Goal: Task Accomplishment & Management: Manage account settings

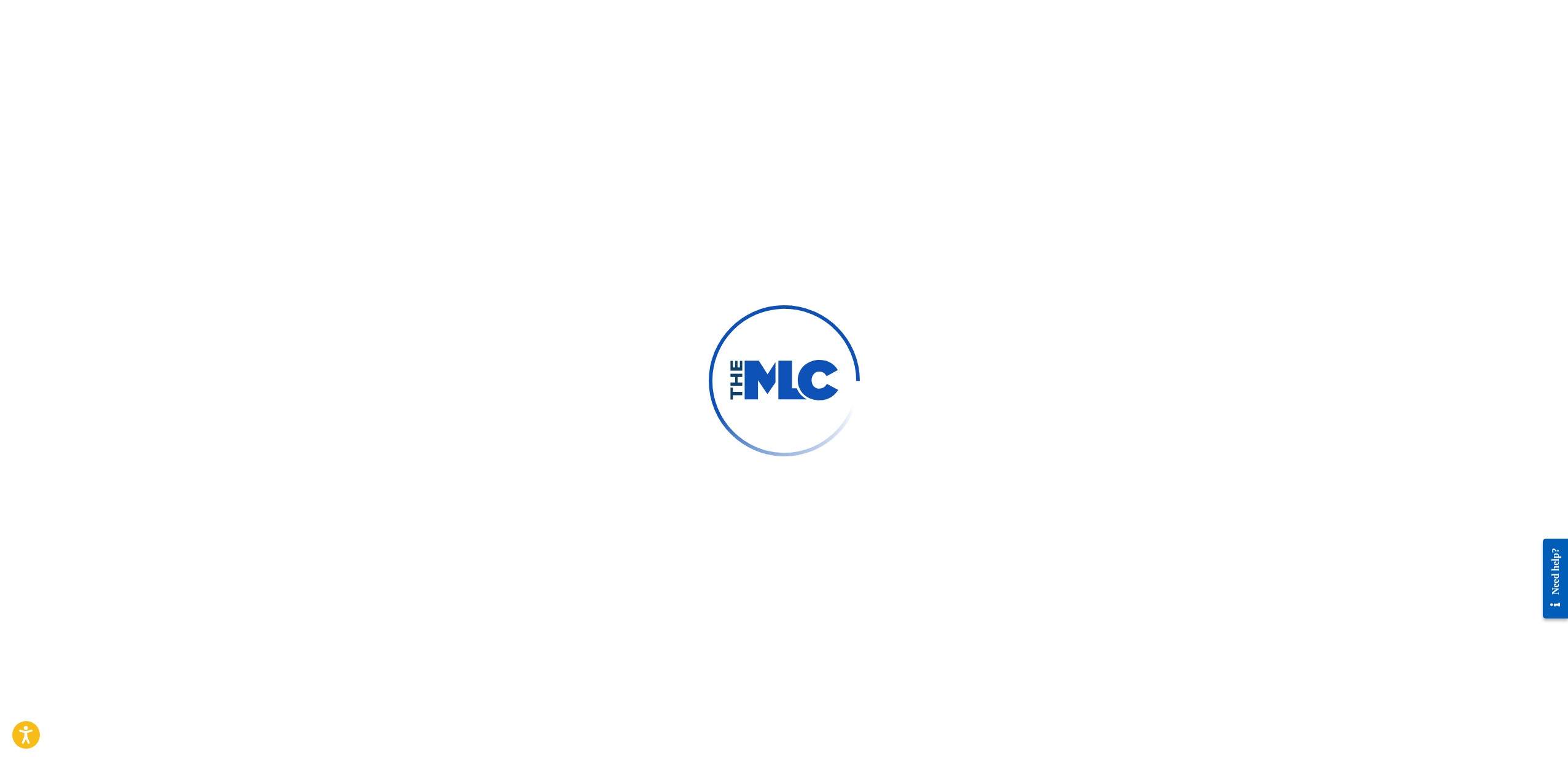
click at [1558, 560] on div "Need help?" at bounding box center [1555, 570] width 17 height 47
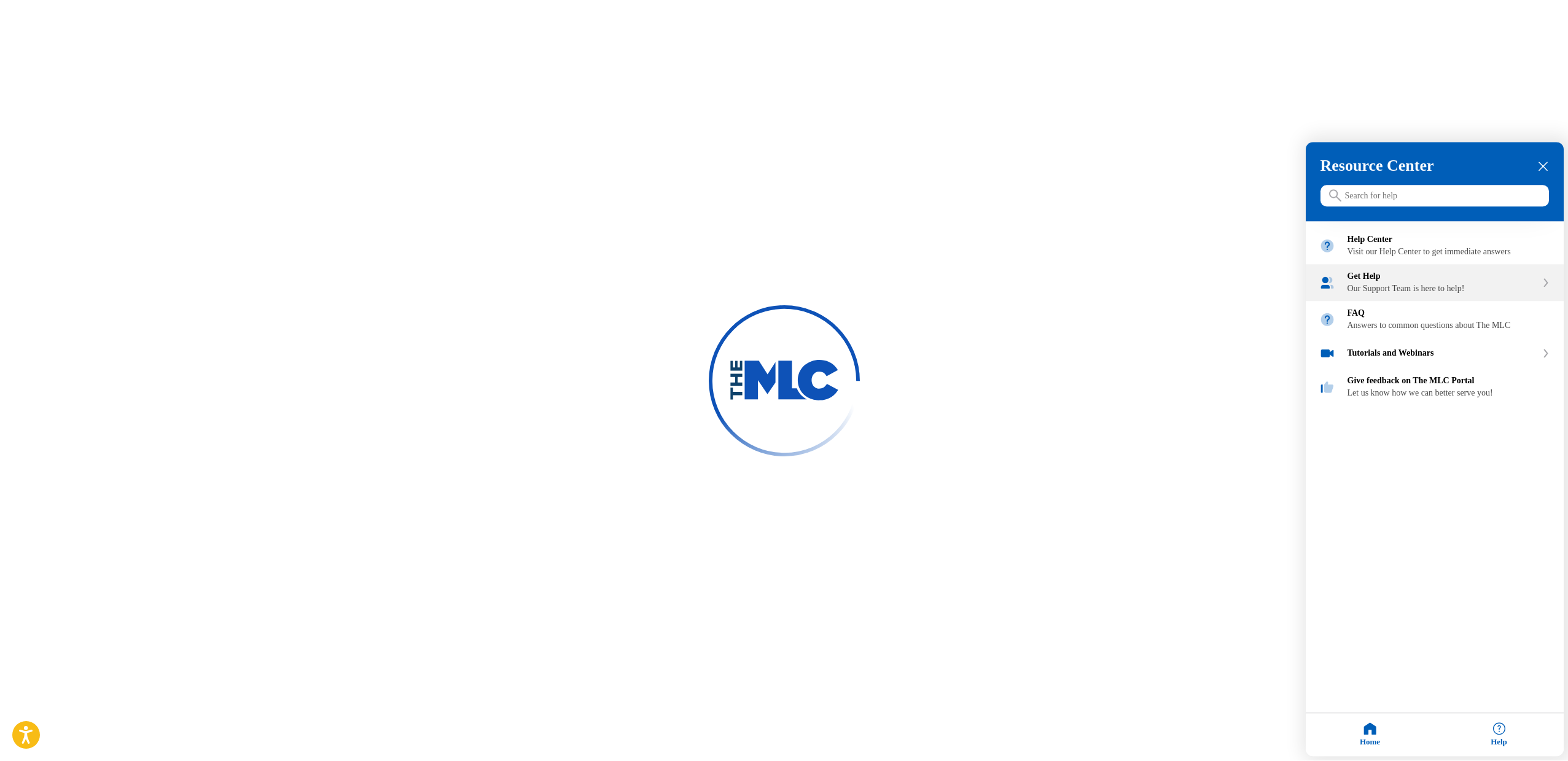
click at [1447, 302] on div "Get Help Our Support Team is here to help!" at bounding box center [1435, 283] width 258 height 37
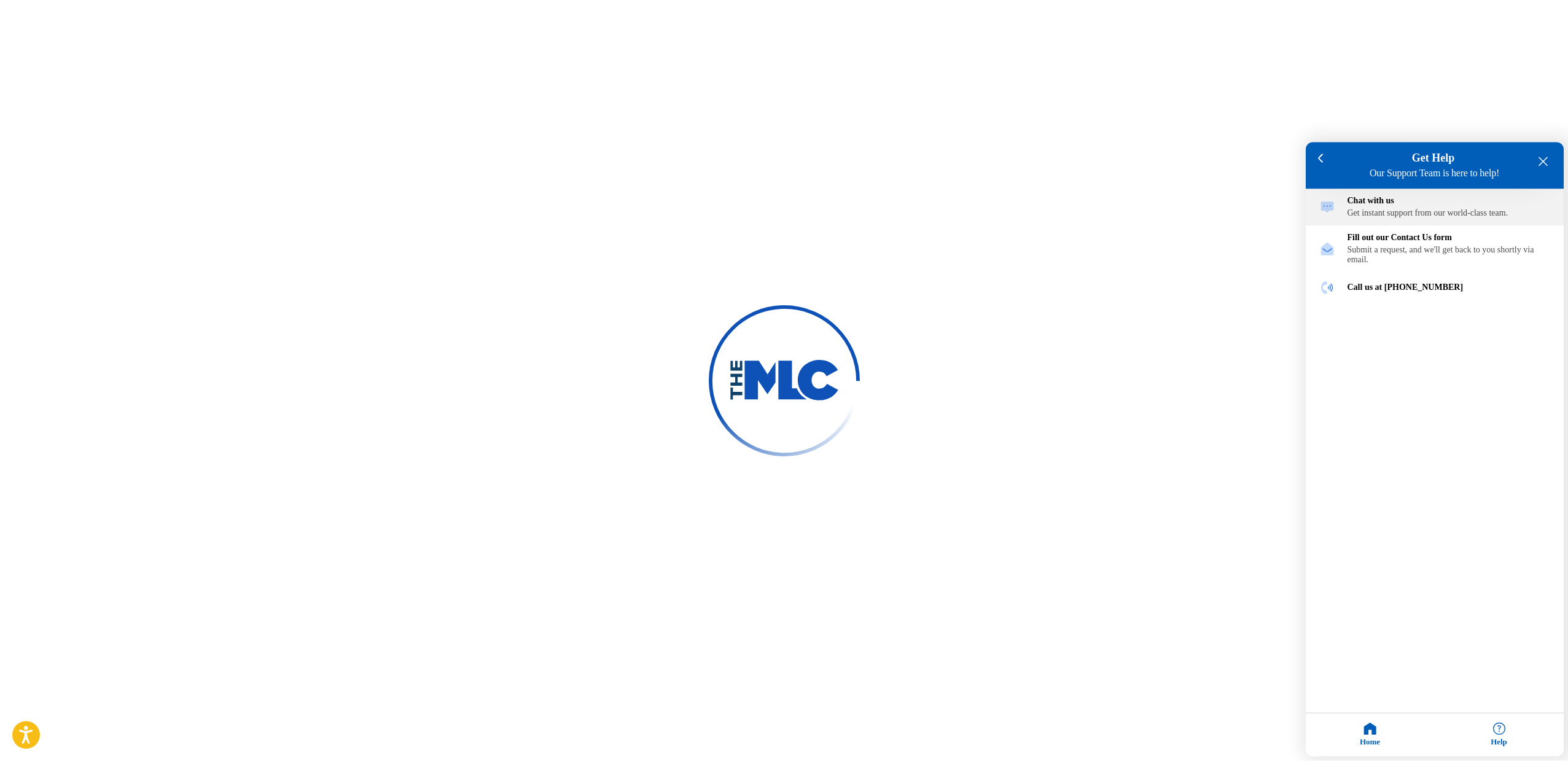
click at [1413, 211] on div "Chat with us Get instant support from our world-class team." at bounding box center [1449, 207] width 203 height 22
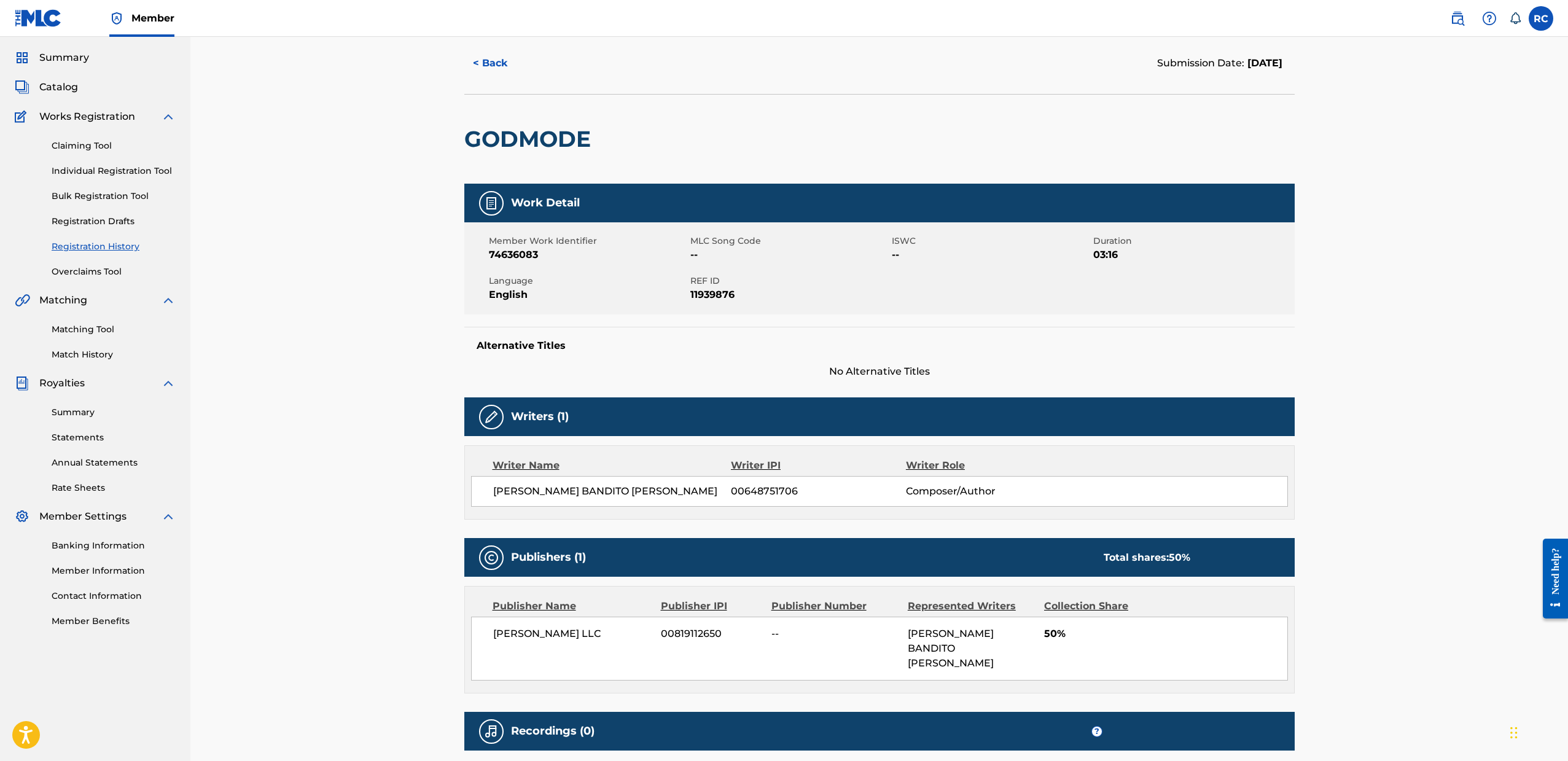
click at [102, 147] on link "Claiming Tool" at bounding box center [113, 146] width 124 height 13
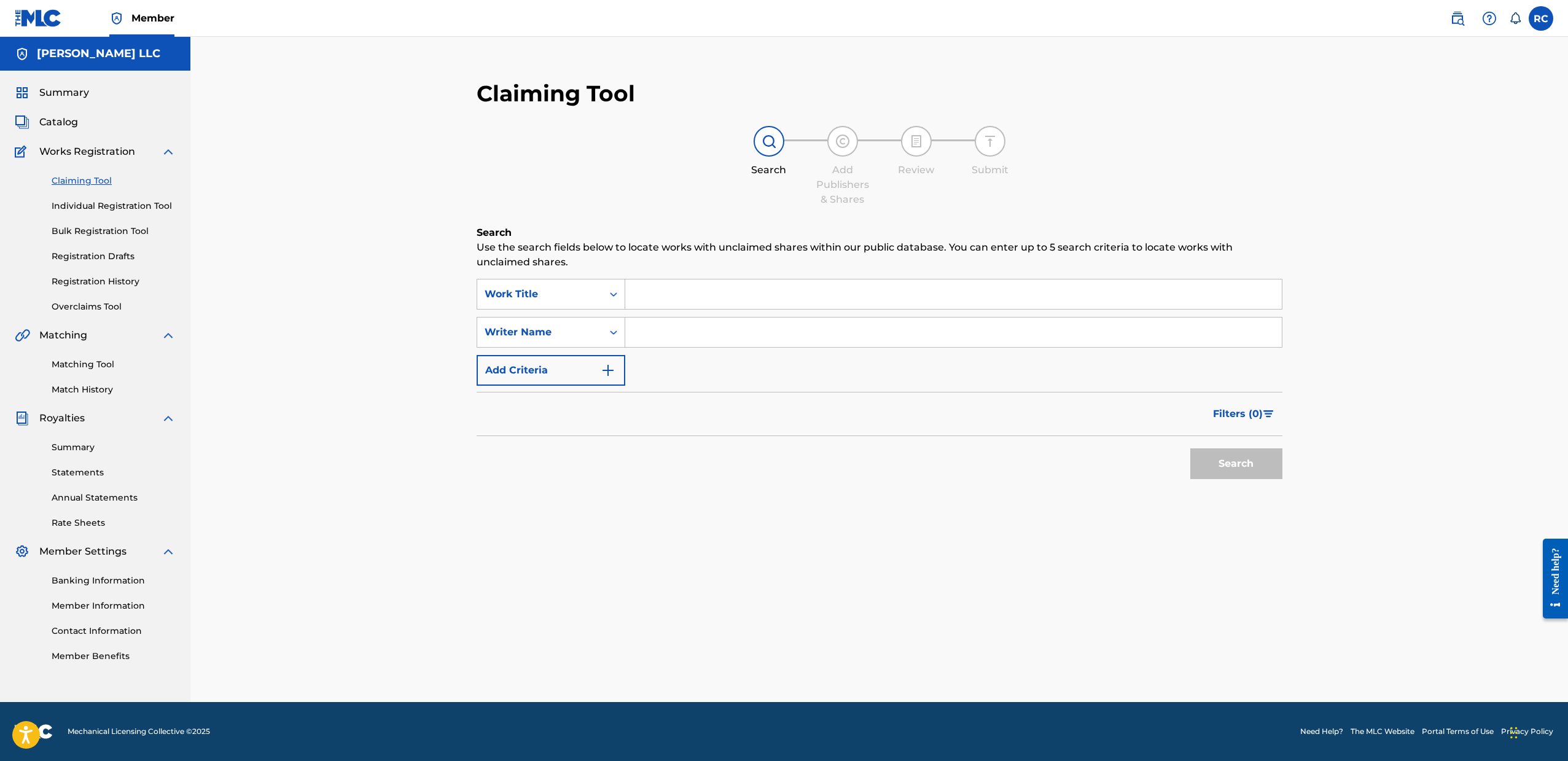
click at [68, 121] on span "Catalog" at bounding box center [58, 122] width 39 height 15
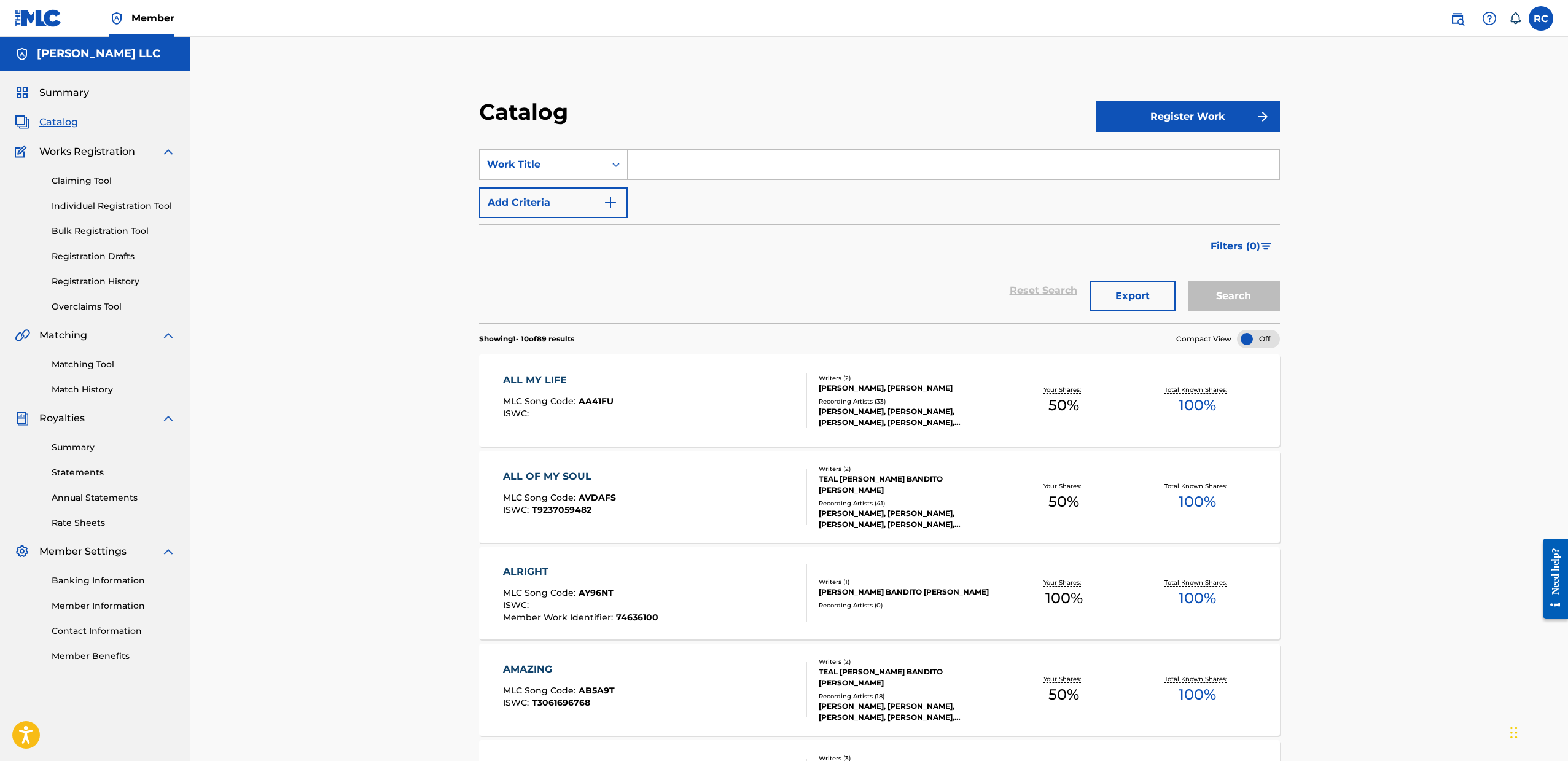
click at [631, 411] on div "ALL MY LIFE MLC Song Code : AA41FU ISWC :" at bounding box center [655, 401] width 305 height 55
click at [743, 387] on div "ALL MY LIFE MLC Song Code : AA41FU ISWC :" at bounding box center [655, 401] width 305 height 55
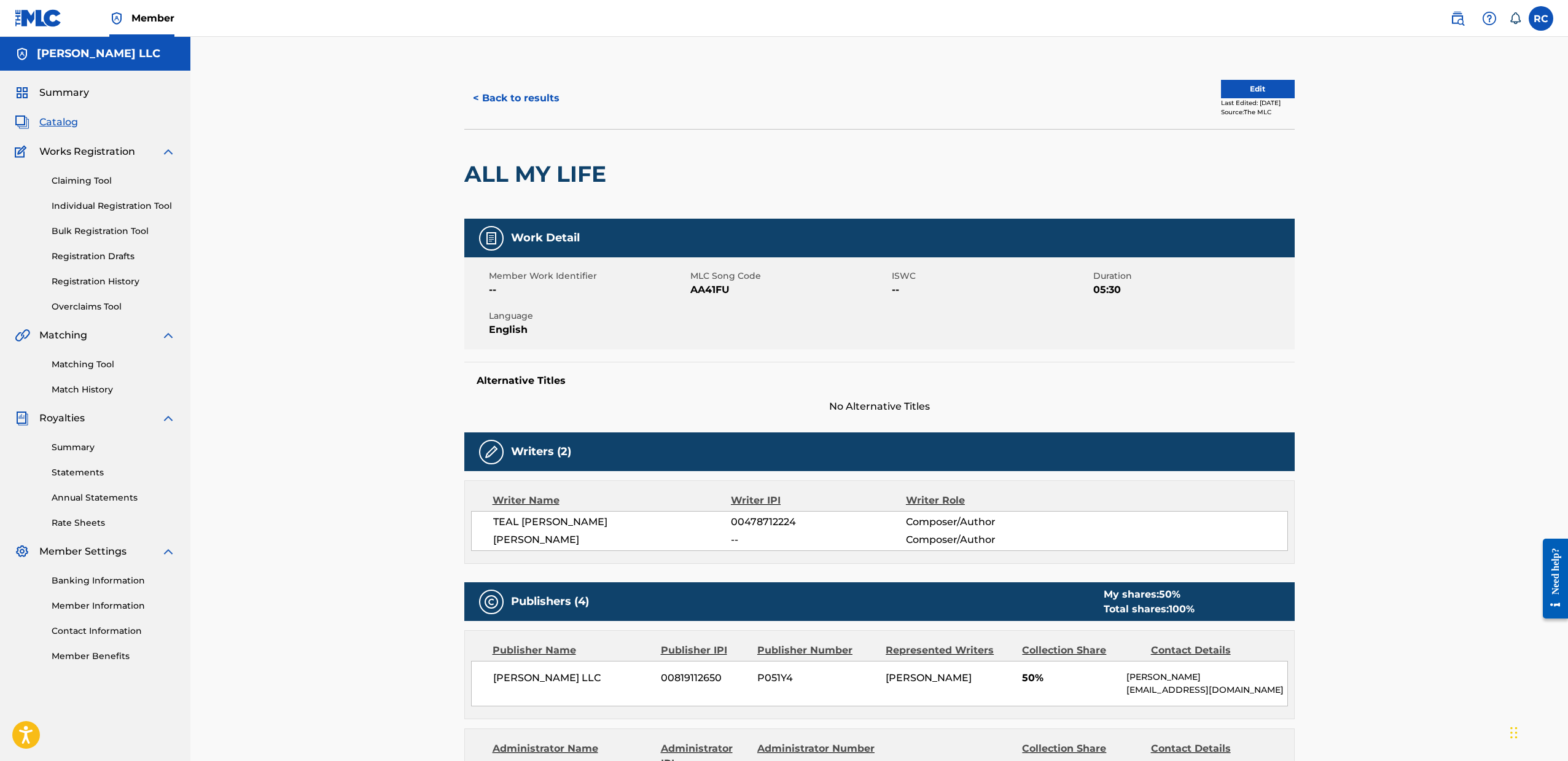
click at [71, 127] on span "Catalog" at bounding box center [58, 122] width 39 height 15
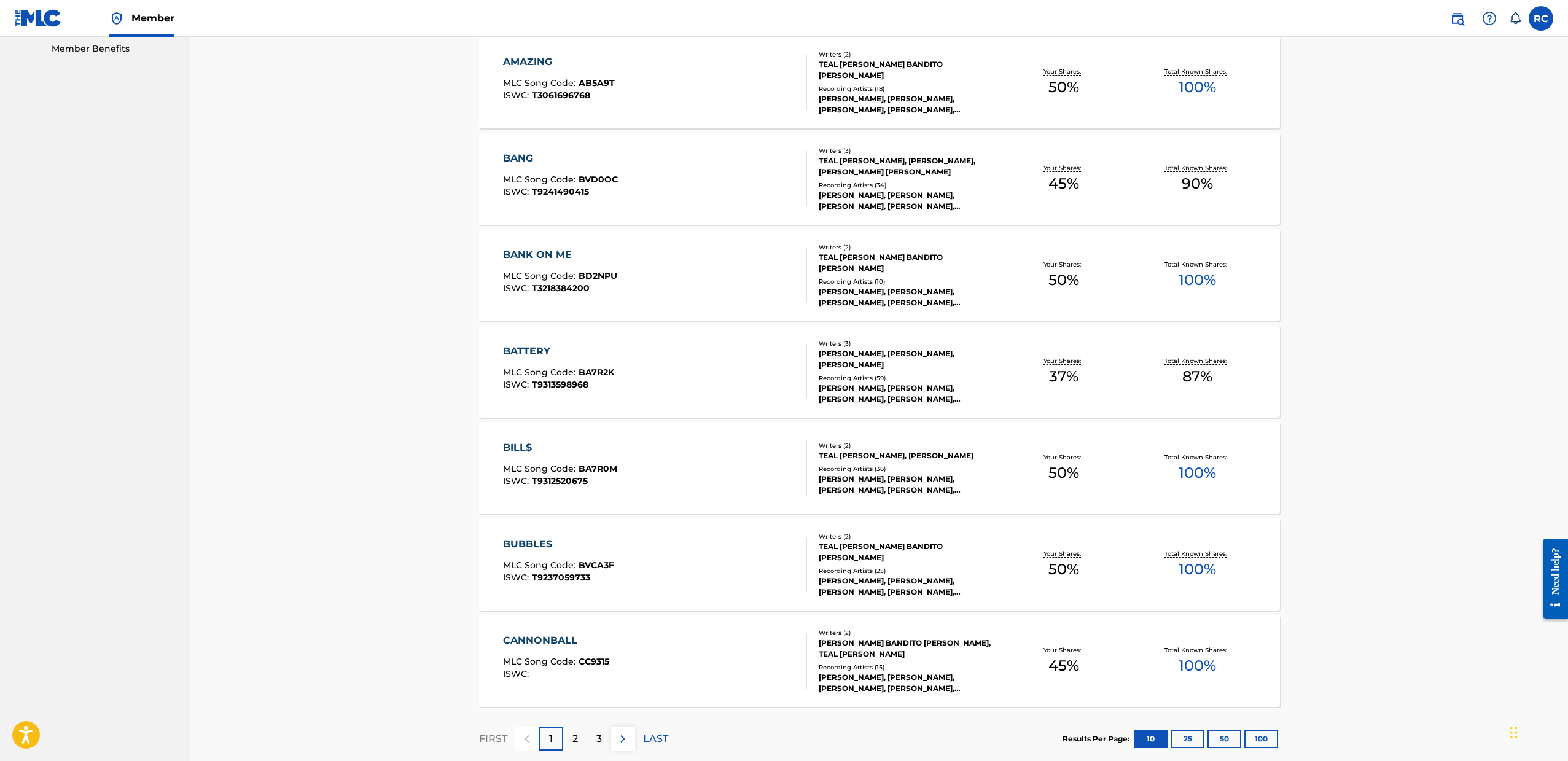
scroll to position [632, 0]
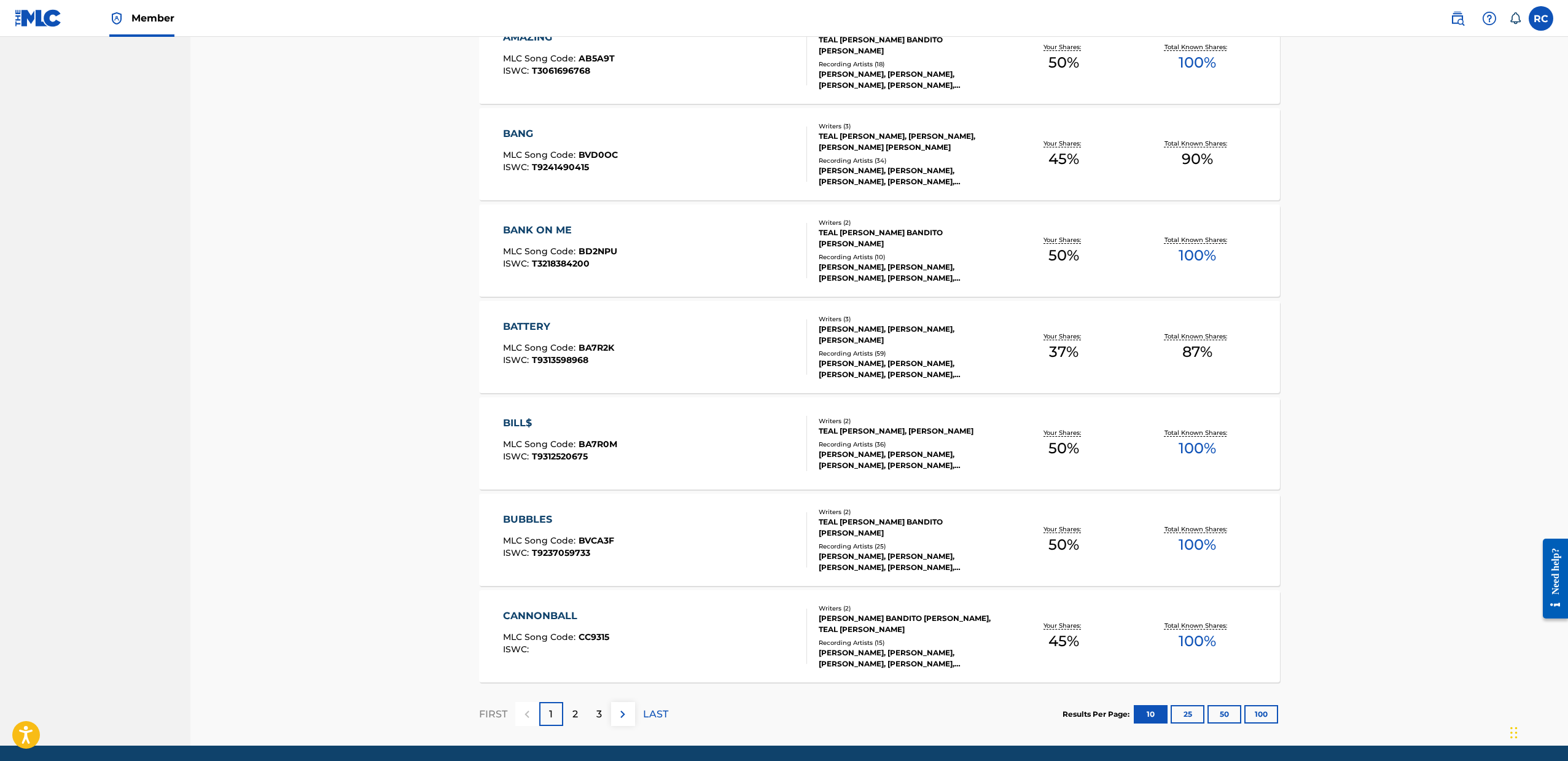
click at [604, 717] on div "3" at bounding box center [599, 714] width 24 height 24
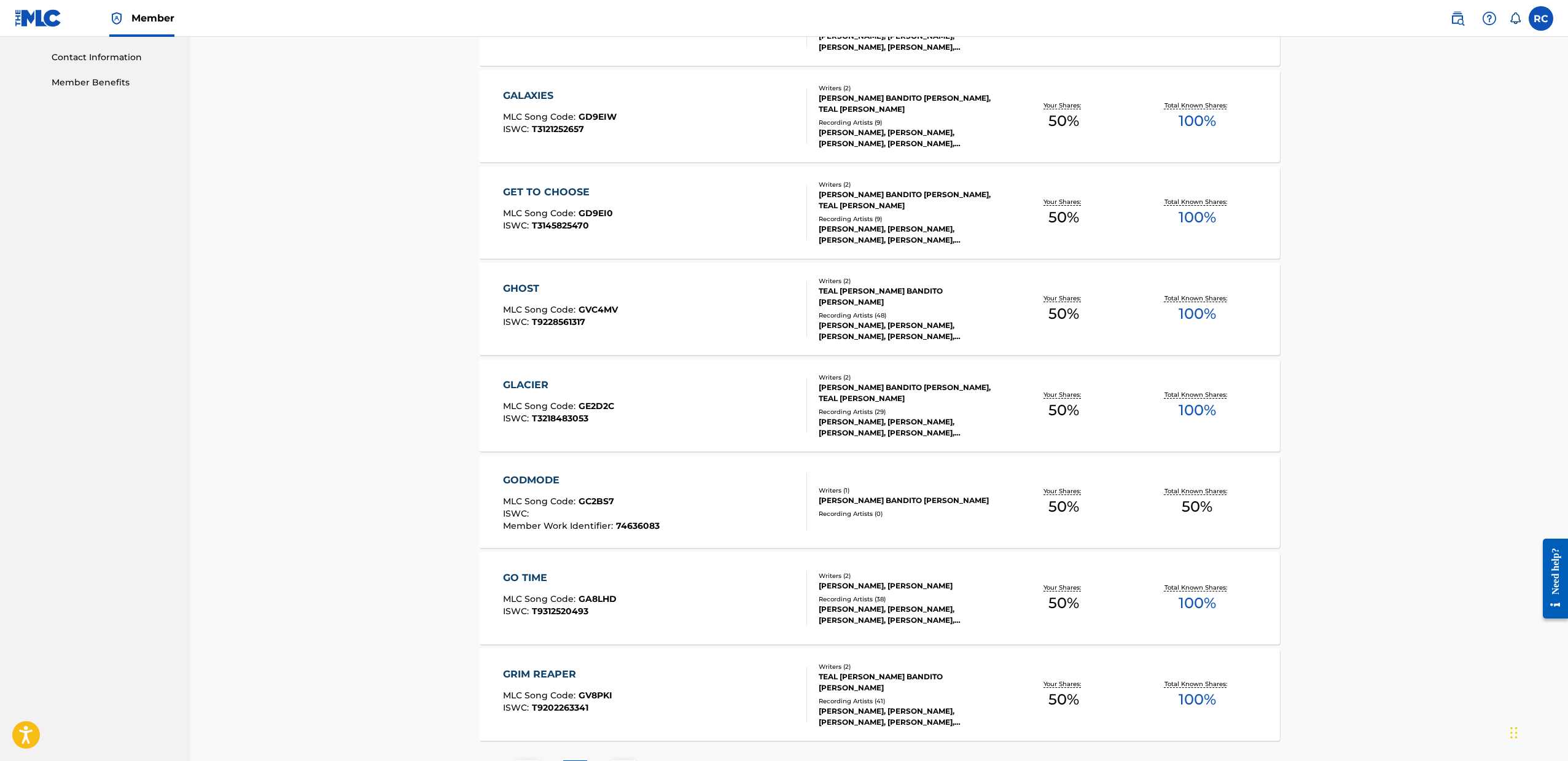
scroll to position [676, 0]
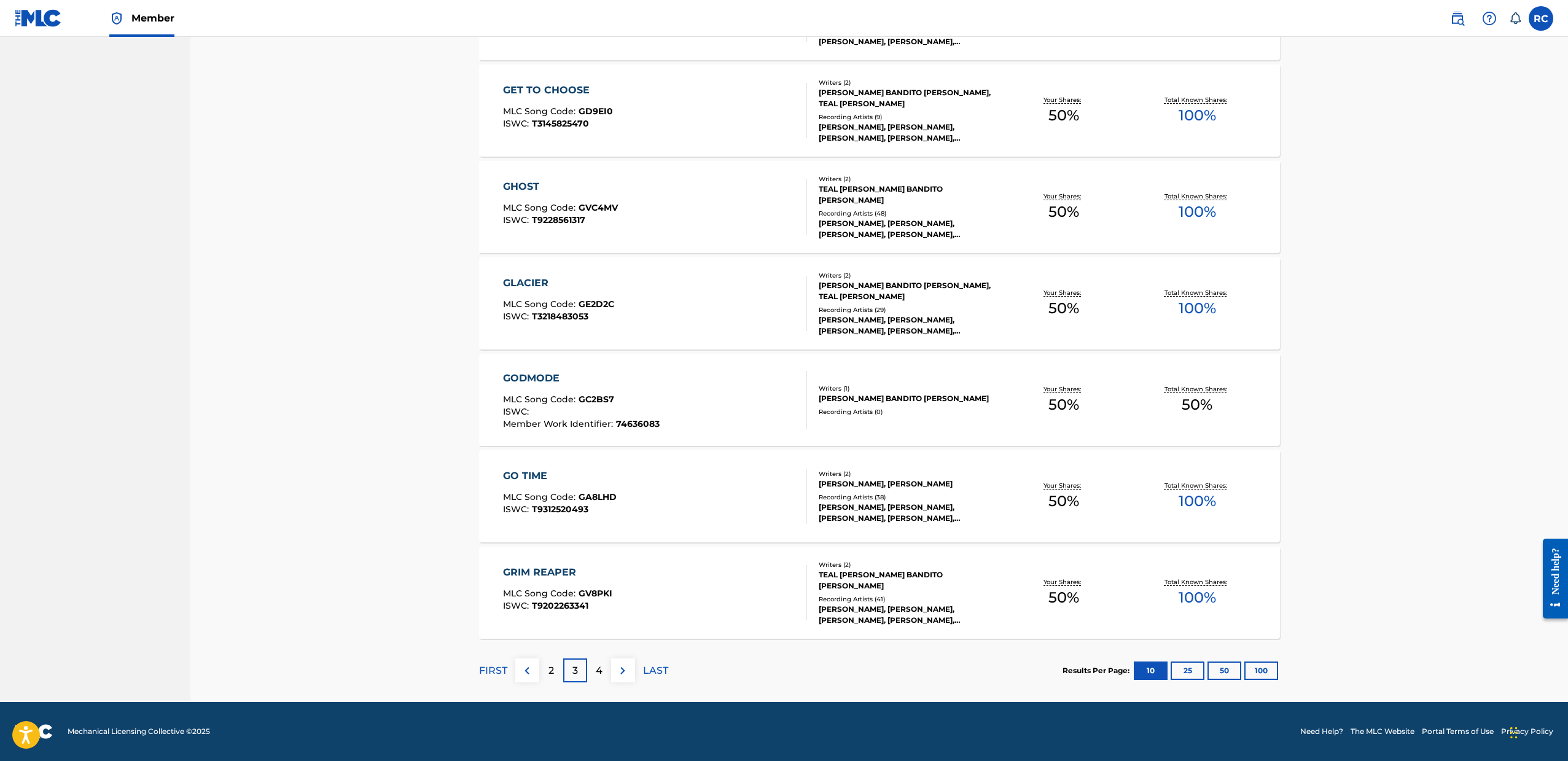
click at [598, 405] on div "MLC Song Code : GC2BS7" at bounding box center [581, 401] width 157 height 13
